Goal: Find specific page/section: Find specific page/section

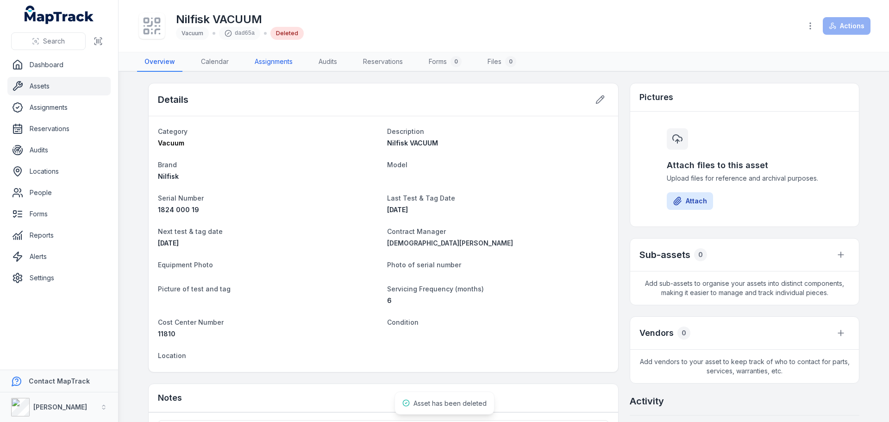
drag, startPoint x: 0, startPoint y: 0, endPoint x: 263, endPoint y: 66, distance: 271.1
click at [263, 66] on link "Assignments" at bounding box center [273, 61] width 53 height 19
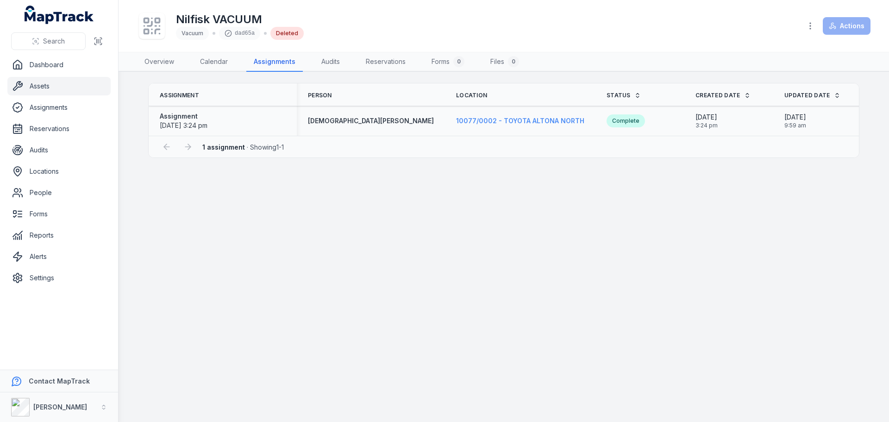
click at [460, 122] on span "10077/0002 - TOYOTA ALTONA NORTH" at bounding box center [520, 121] width 128 height 8
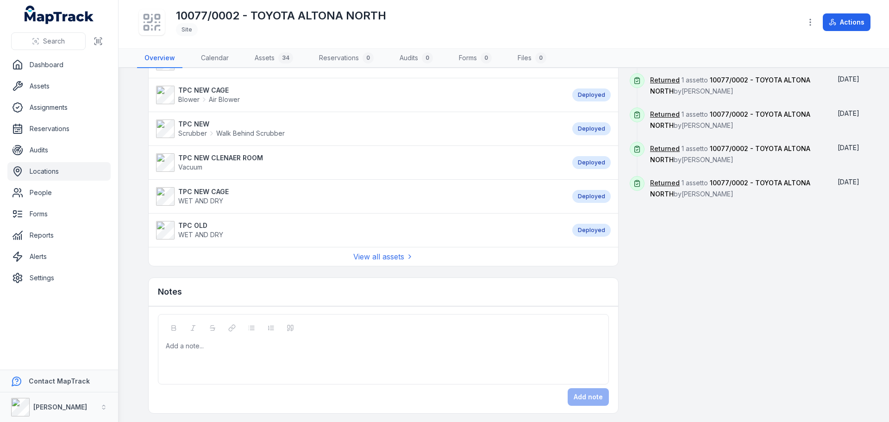
scroll to position [708, 0]
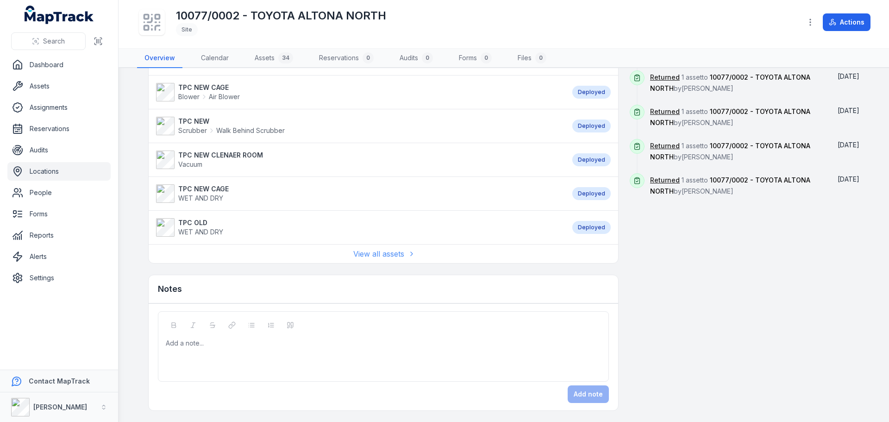
click at [384, 255] on link "View all assets" at bounding box center [383, 253] width 60 height 11
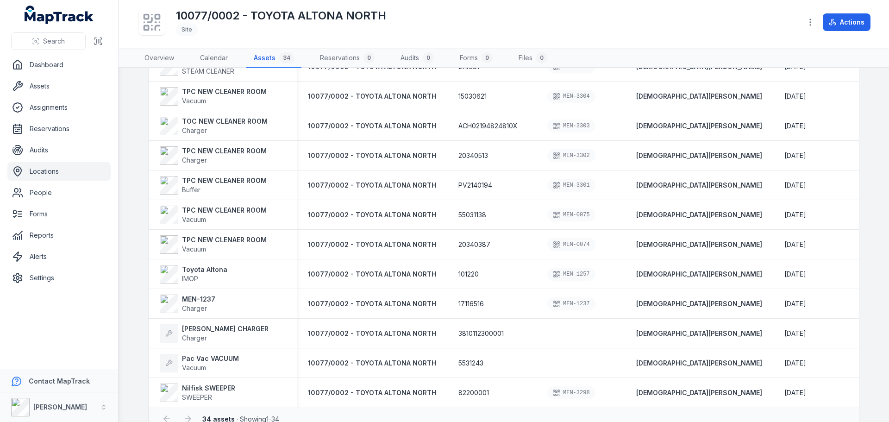
scroll to position [753, 0]
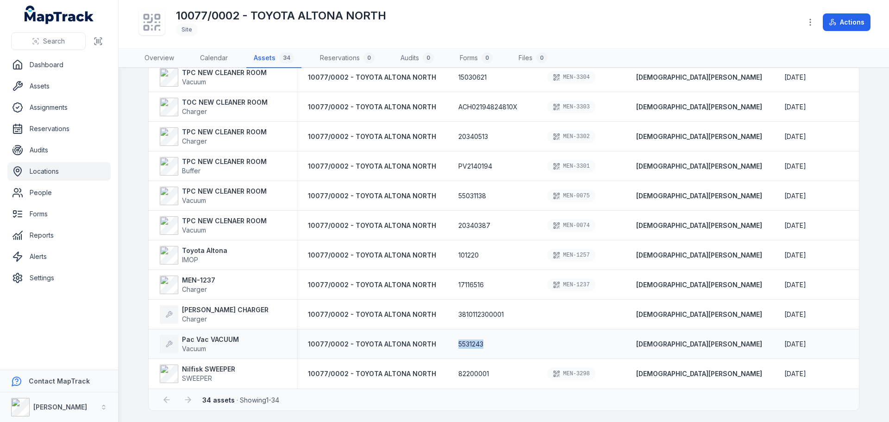
drag, startPoint x: 480, startPoint y: 342, endPoint x: 451, endPoint y: 342, distance: 28.2
click at [458, 342] on div "5531243" at bounding box center [491, 343] width 67 height 9
click at [46, 40] on span "Search" at bounding box center [54, 41] width 22 height 9
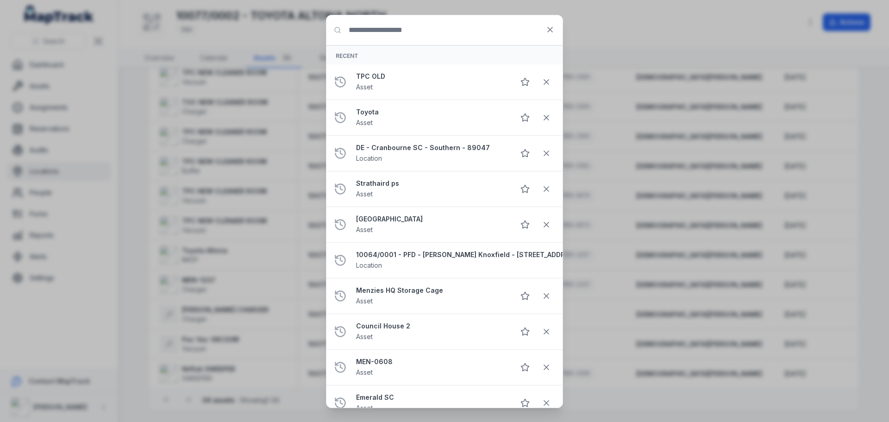
click at [360, 31] on input "Search for anything" at bounding box center [444, 30] width 236 height 30
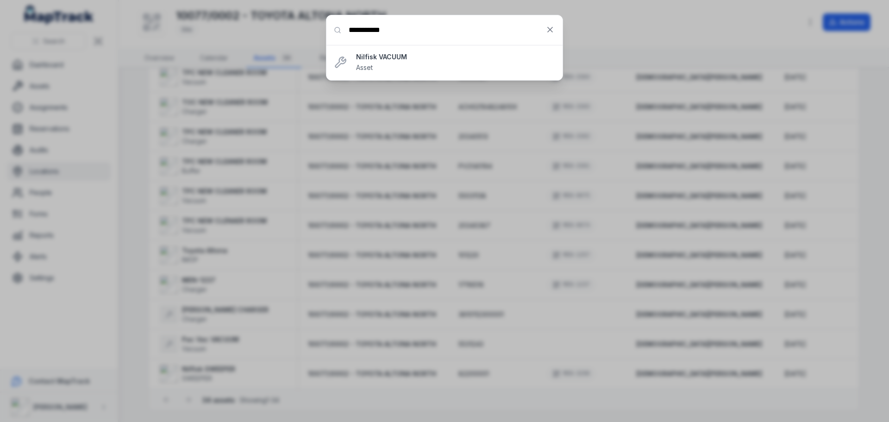
drag, startPoint x: 343, startPoint y: 21, endPoint x: 318, endPoint y: 20, distance: 25.0
click at [318, 20] on div "**********" at bounding box center [444, 211] width 889 height 422
type input "**********"
click at [553, 30] on icon at bounding box center [549, 29] width 9 height 9
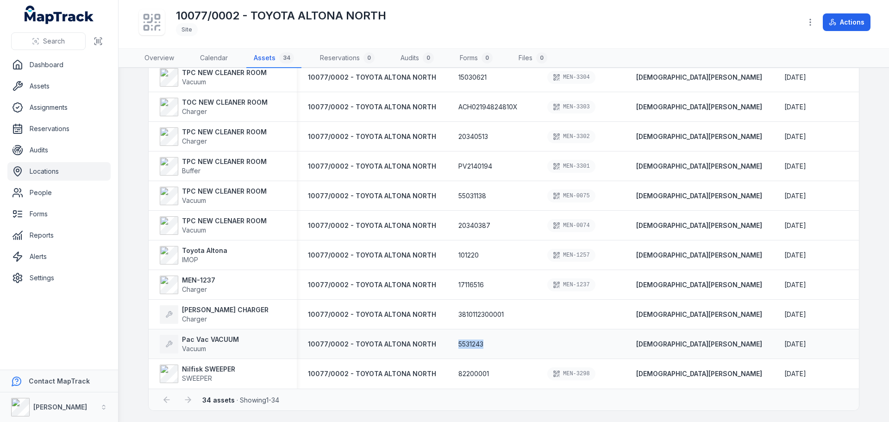
drag, startPoint x: 480, startPoint y: 341, endPoint x: 445, endPoint y: 341, distance: 34.7
click at [447, 341] on div "5531243" at bounding box center [491, 344] width 89 height 17
copy span "5531243"
click at [65, 41] on button "Search" at bounding box center [48, 41] width 75 height 18
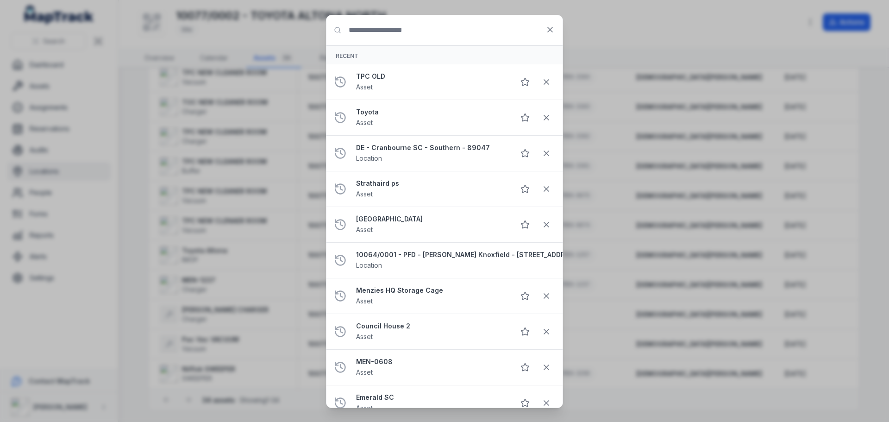
click at [381, 32] on input "Search for anything" at bounding box center [444, 30] width 236 height 30
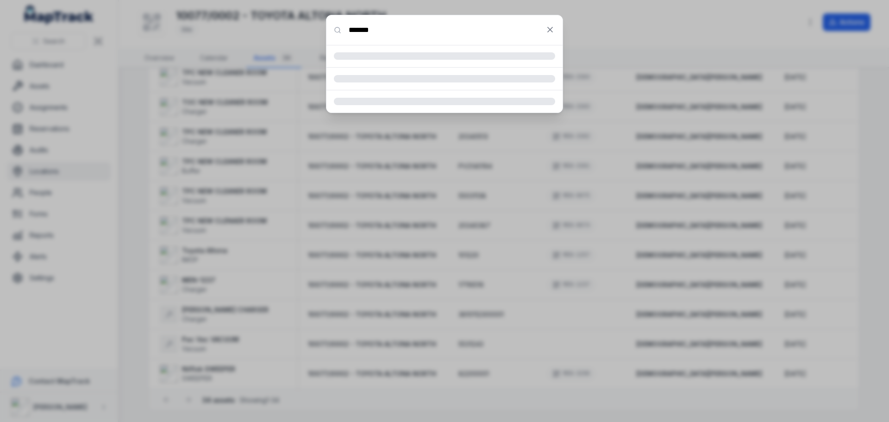
type input "*******"
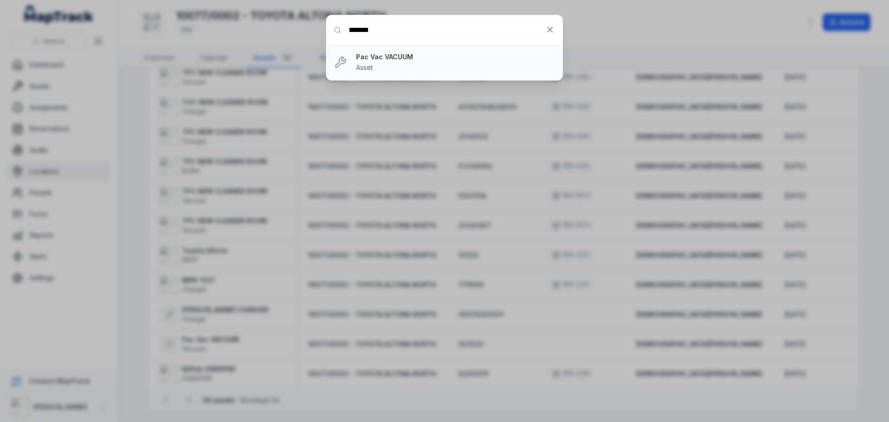
click at [418, 57] on strong "Pac Vac VACUUM" at bounding box center [455, 56] width 199 height 9
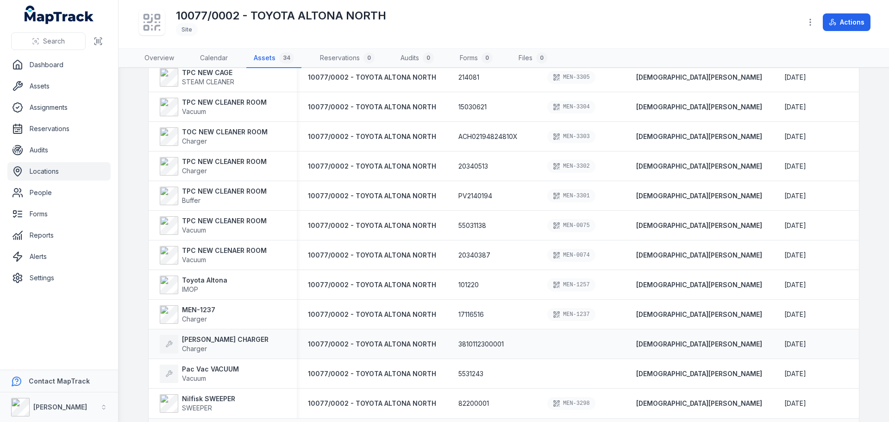
scroll to position [753, 0]
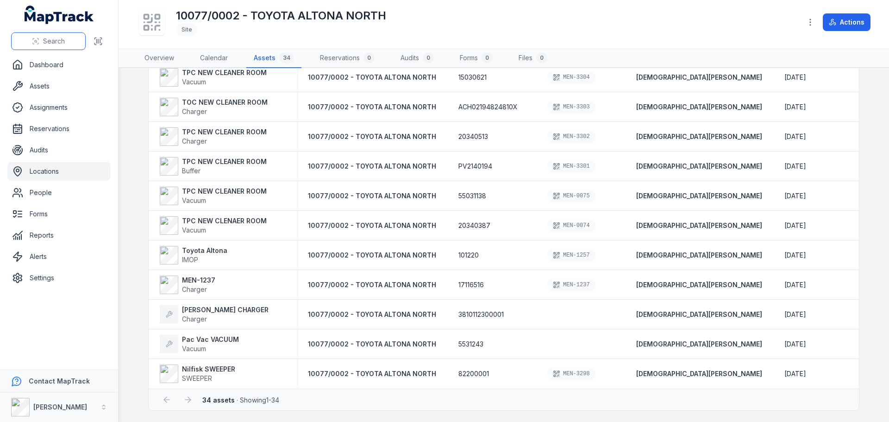
click at [53, 44] on span "Search" at bounding box center [54, 41] width 22 height 9
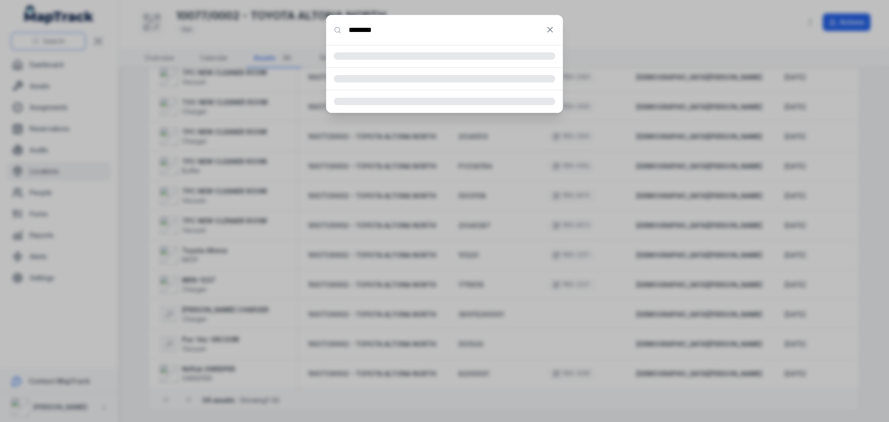
type input "********"
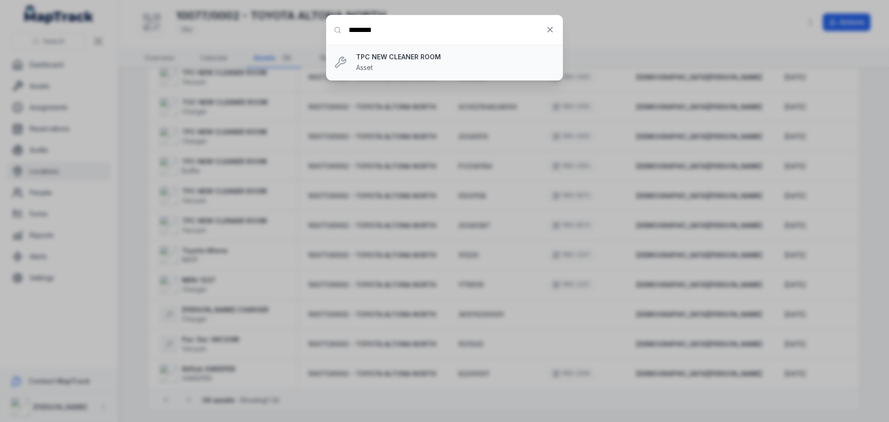
click at [431, 56] on strong "TPC NEW CLEANER ROOM" at bounding box center [455, 56] width 199 height 9
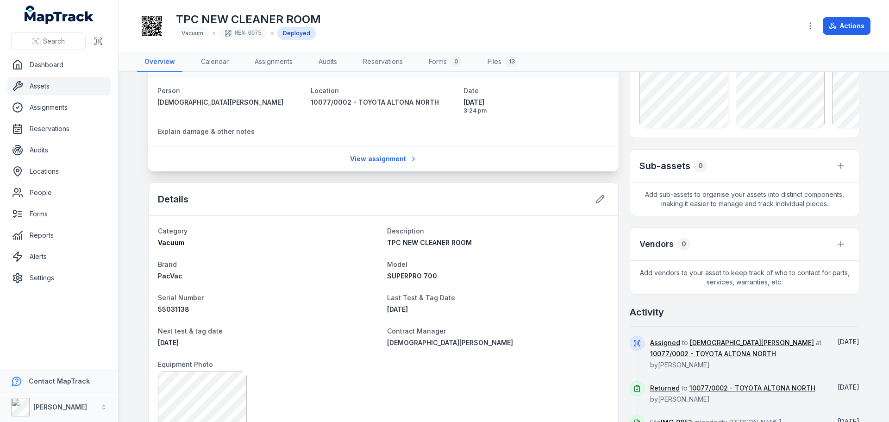
scroll to position [139, 0]
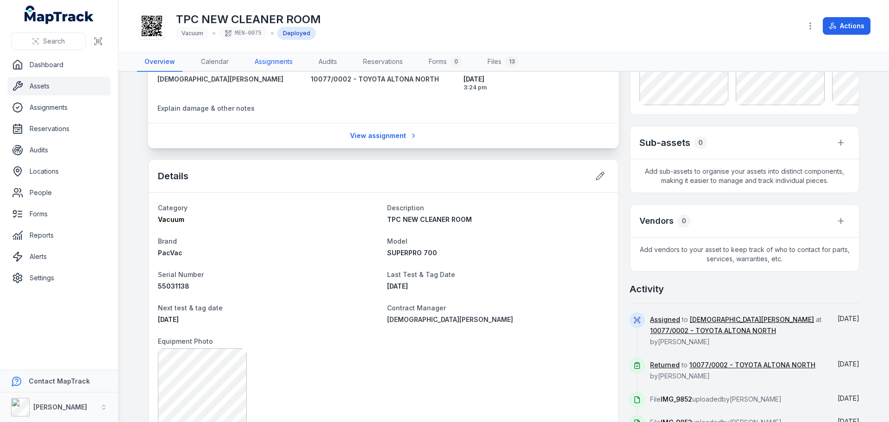
click at [291, 62] on link "Assignments" at bounding box center [273, 61] width 53 height 19
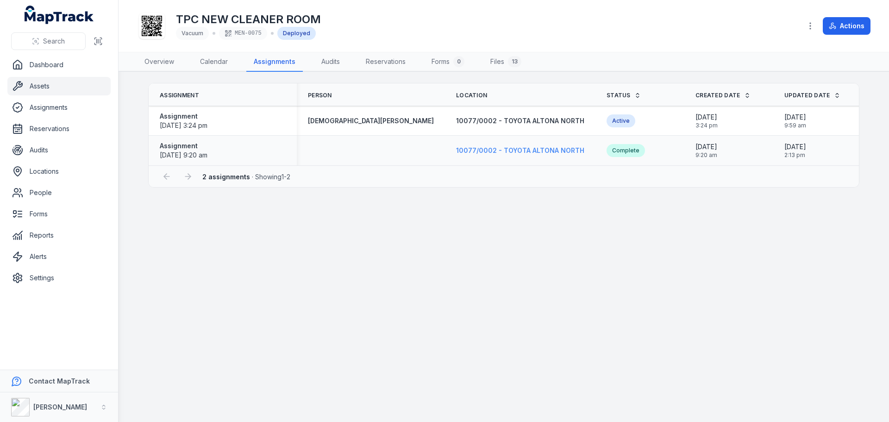
click at [486, 152] on span "10077/0002 - TOYOTA ALTONA NORTH" at bounding box center [520, 150] width 128 height 8
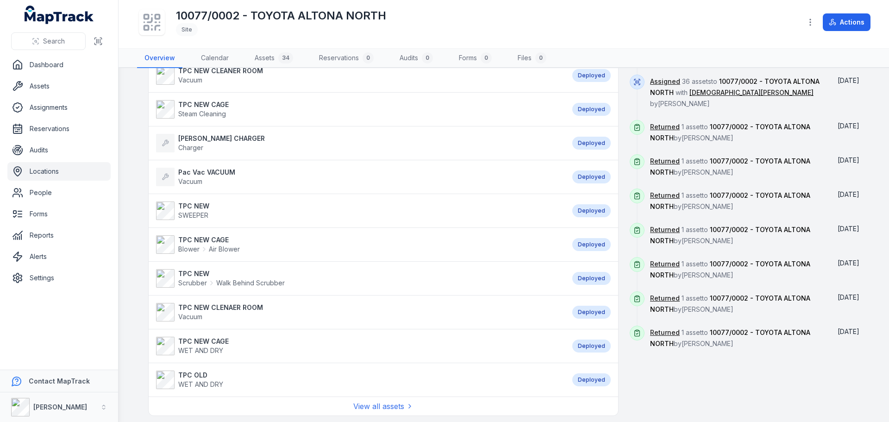
scroll to position [708, 0]
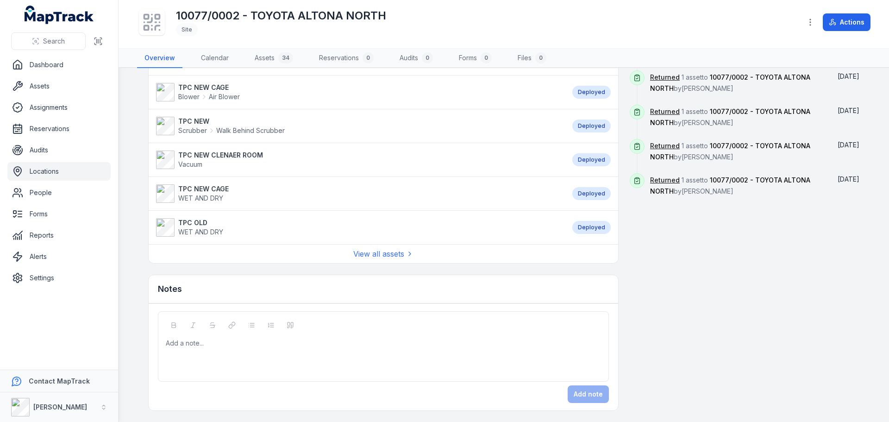
click at [368, 261] on div "View all assets" at bounding box center [383, 253] width 469 height 19
click at [364, 252] on link "View all assets" at bounding box center [383, 253] width 60 height 11
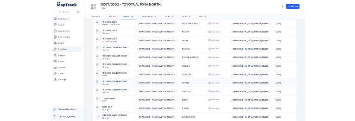
scroll to position [753, 0]
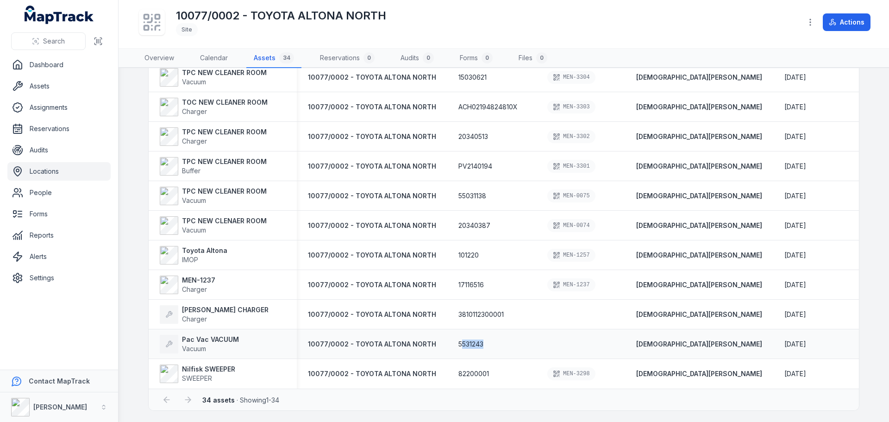
drag, startPoint x: 471, startPoint y: 340, endPoint x: 452, endPoint y: 339, distance: 18.5
click at [458, 339] on div "5531243" at bounding box center [491, 343] width 67 height 9
copy span "531243"
click at [458, 343] on span "5531243" at bounding box center [470, 343] width 25 height 9
drag, startPoint x: 449, startPoint y: 339, endPoint x: 480, endPoint y: 345, distance: 30.7
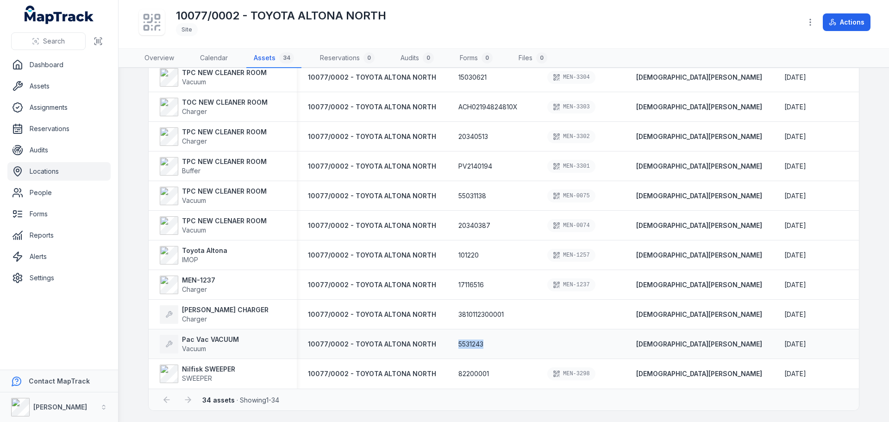
click at [480, 345] on div "5531243" at bounding box center [491, 344] width 89 height 17
copy span "5531243"
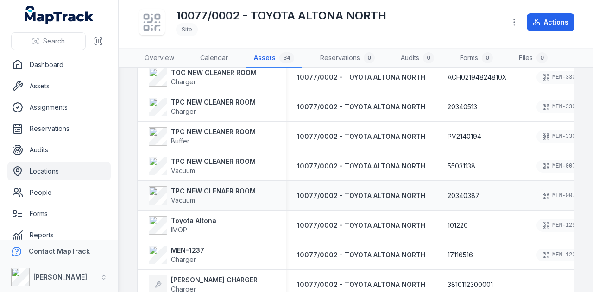
scroll to position [845, 0]
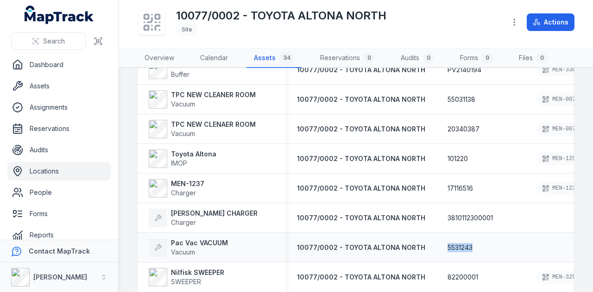
click at [507, 243] on div "5531243" at bounding box center [480, 247] width 67 height 9
